Goal: Transaction & Acquisition: Purchase product/service

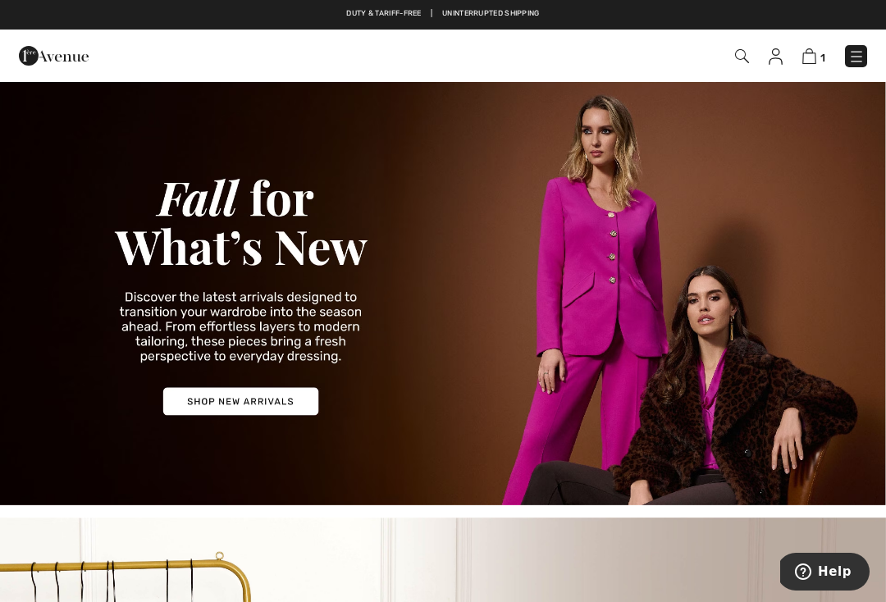
click at [746, 50] on img at bounding box center [742, 56] width 14 height 14
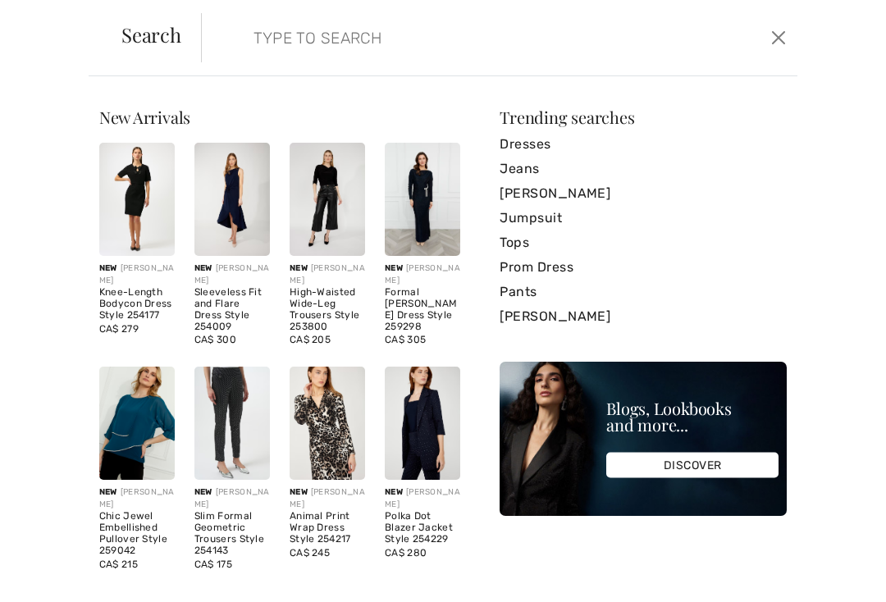
click at [254, 43] on input "search" at bounding box center [438, 37] width 395 height 49
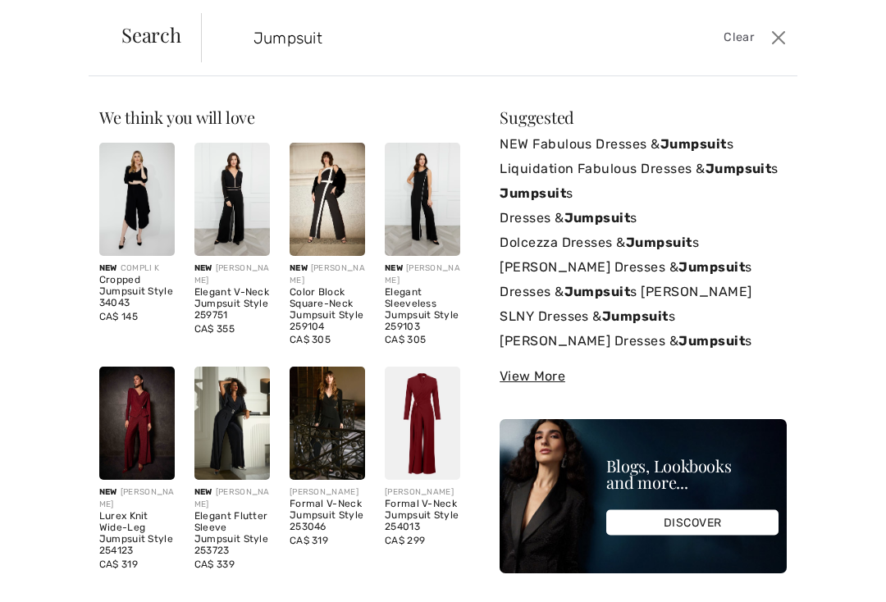
type input "Jumpsuit"
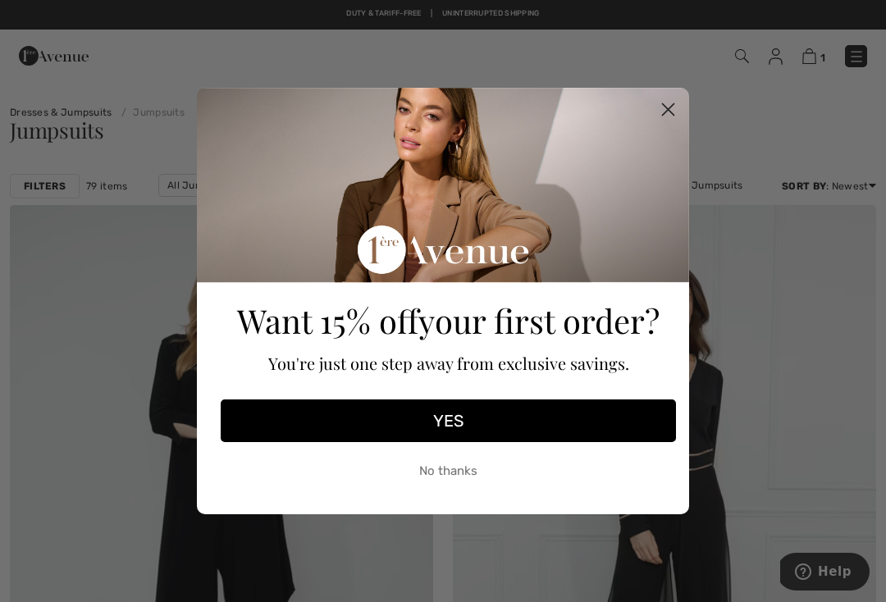
scroll to position [59, 0]
click at [433, 451] on button "No thanks" at bounding box center [449, 471] width 456 height 41
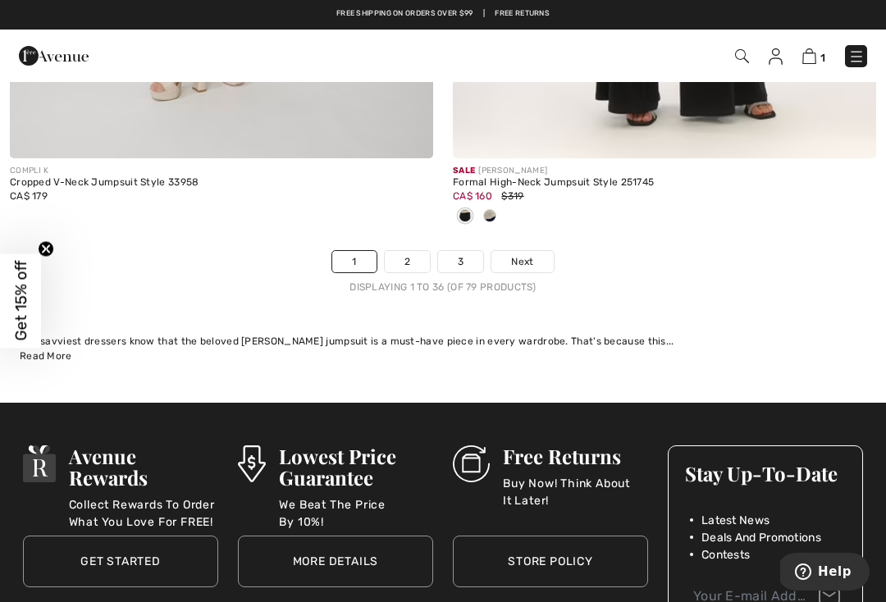
scroll to position [13086, 0]
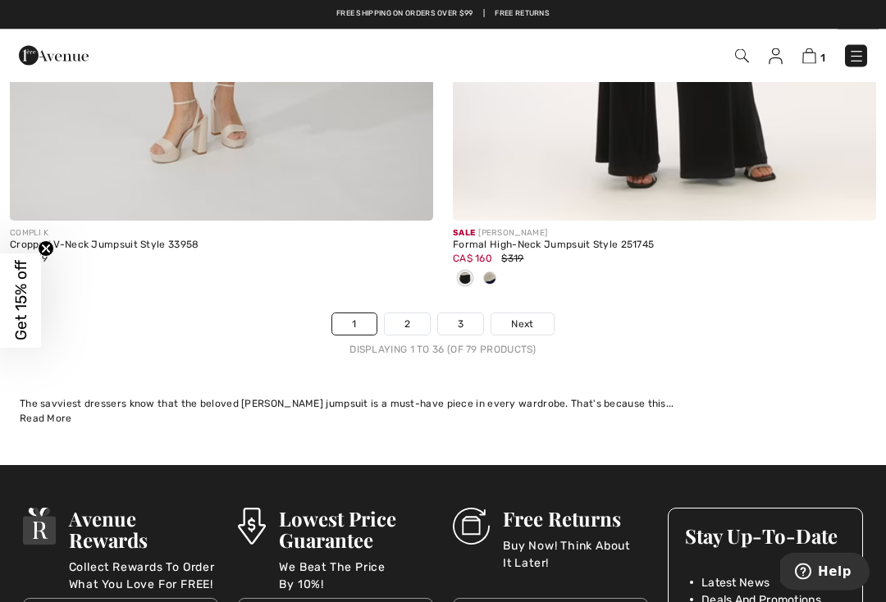
click at [417, 317] on link "2" at bounding box center [407, 324] width 45 height 21
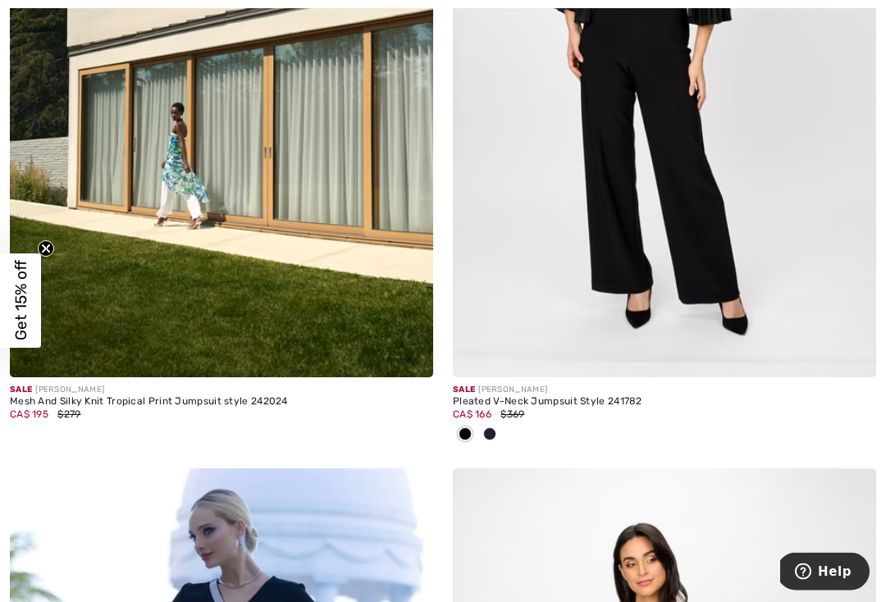
scroll to position [10723, 0]
click at [547, 226] on img at bounding box center [665, 59] width 424 height 635
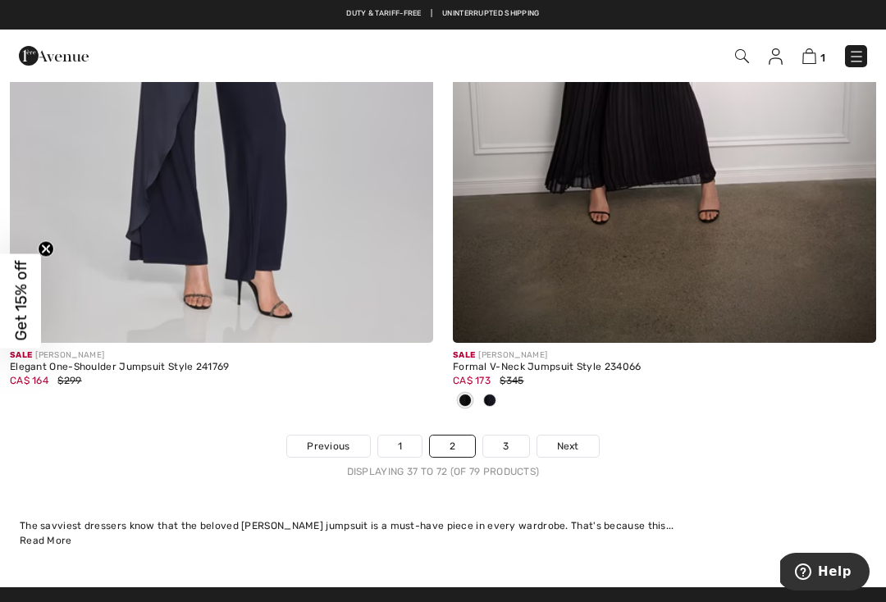
scroll to position [12902, 0]
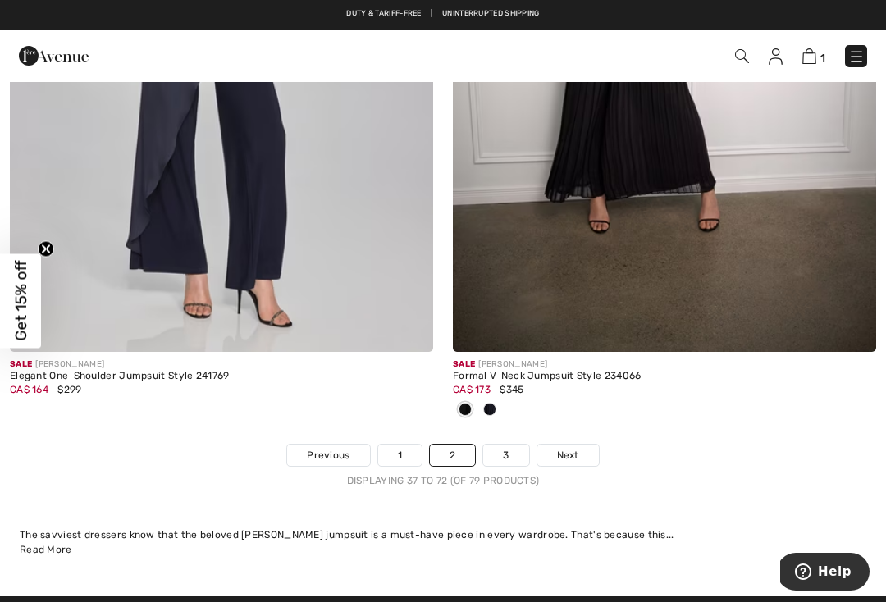
click at [495, 445] on link "3" at bounding box center [505, 455] width 45 height 21
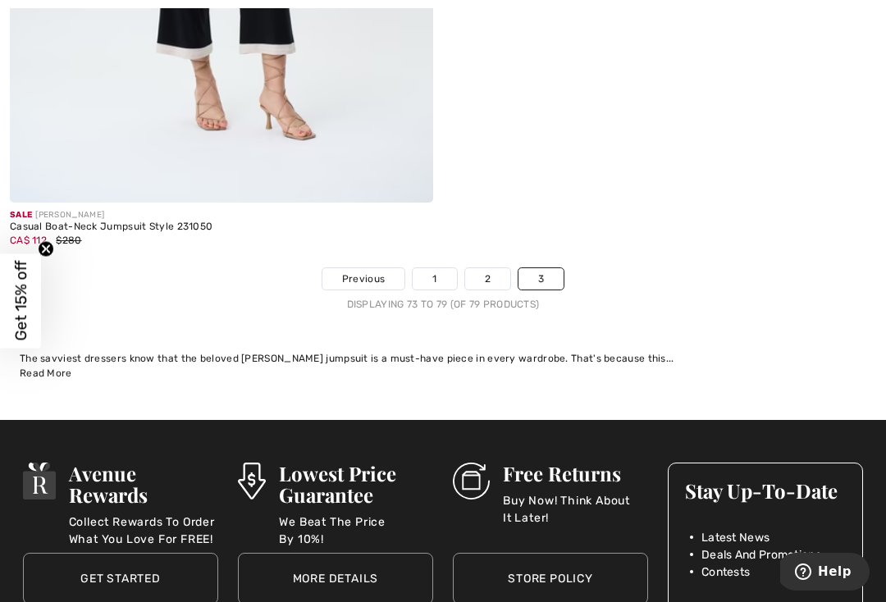
scroll to position [2736, 0]
